Goal: Check status: Check status

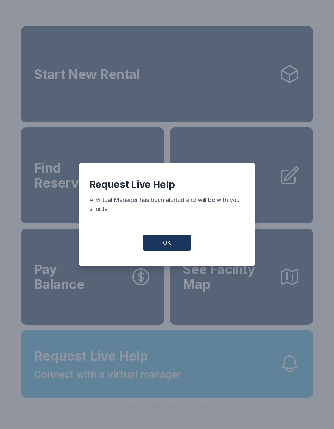
click at [157, 236] on div "Request Live Help A Virtual Manager has been alerted and will be with you short…" at bounding box center [167, 215] width 176 height 104
click at [159, 243] on button "OK" at bounding box center [166, 243] width 49 height 16
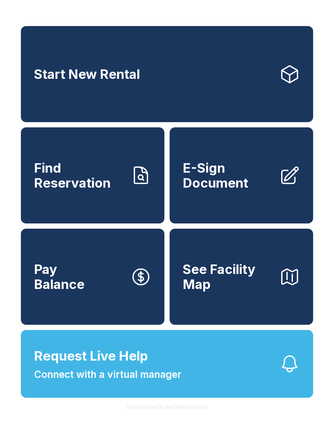
click at [73, 190] on span "Find Reservation" at bounding box center [79, 176] width 91 height 30
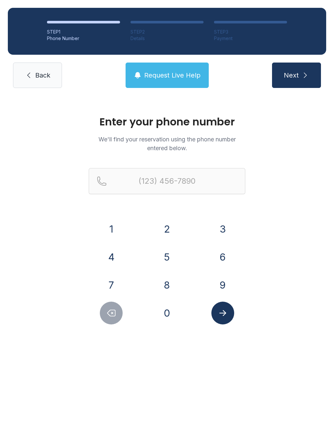
click at [165, 258] on button "5" at bounding box center [166, 257] width 23 height 23
click at [159, 318] on button "0" at bounding box center [166, 313] width 23 height 23
click at [116, 226] on button "1" at bounding box center [111, 229] width 23 height 23
click at [228, 286] on button "9" at bounding box center [222, 285] width 23 height 23
click at [165, 314] on button "0" at bounding box center [166, 313] width 23 height 23
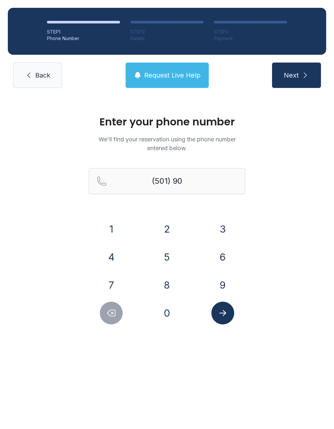
click at [163, 290] on button "8" at bounding box center [166, 285] width 23 height 23
click at [171, 254] on button "5" at bounding box center [166, 257] width 23 height 23
click at [112, 255] on button "4" at bounding box center [111, 257] width 23 height 23
click at [208, 261] on div "6" at bounding box center [222, 257] width 45 height 23
click at [162, 228] on button "2" at bounding box center [166, 229] width 23 height 23
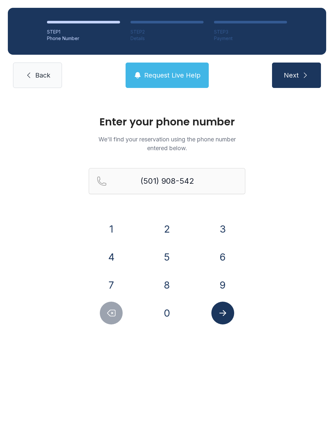
click at [112, 318] on icon "Delete number" at bounding box center [111, 313] width 10 height 10
click at [225, 258] on button "6" at bounding box center [222, 257] width 23 height 23
click at [162, 219] on button "2" at bounding box center [166, 229] width 23 height 23
type input "[PHONE_NUMBER]"
click at [223, 319] on button "Submit lookup form" at bounding box center [222, 313] width 23 height 23
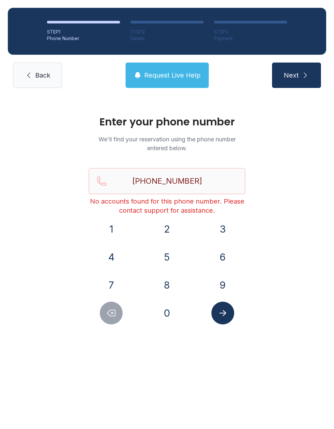
click at [142, 78] on button "Request Live Help" at bounding box center [166, 75] width 83 height 25
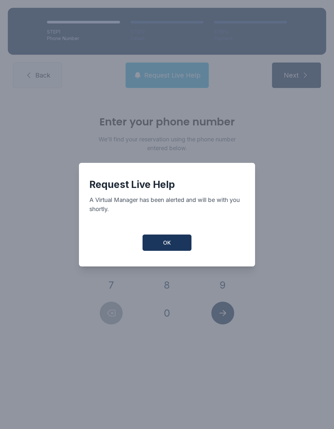
click at [159, 243] on button "OK" at bounding box center [166, 243] width 49 height 16
